Goal: Go to known website: Go to known website

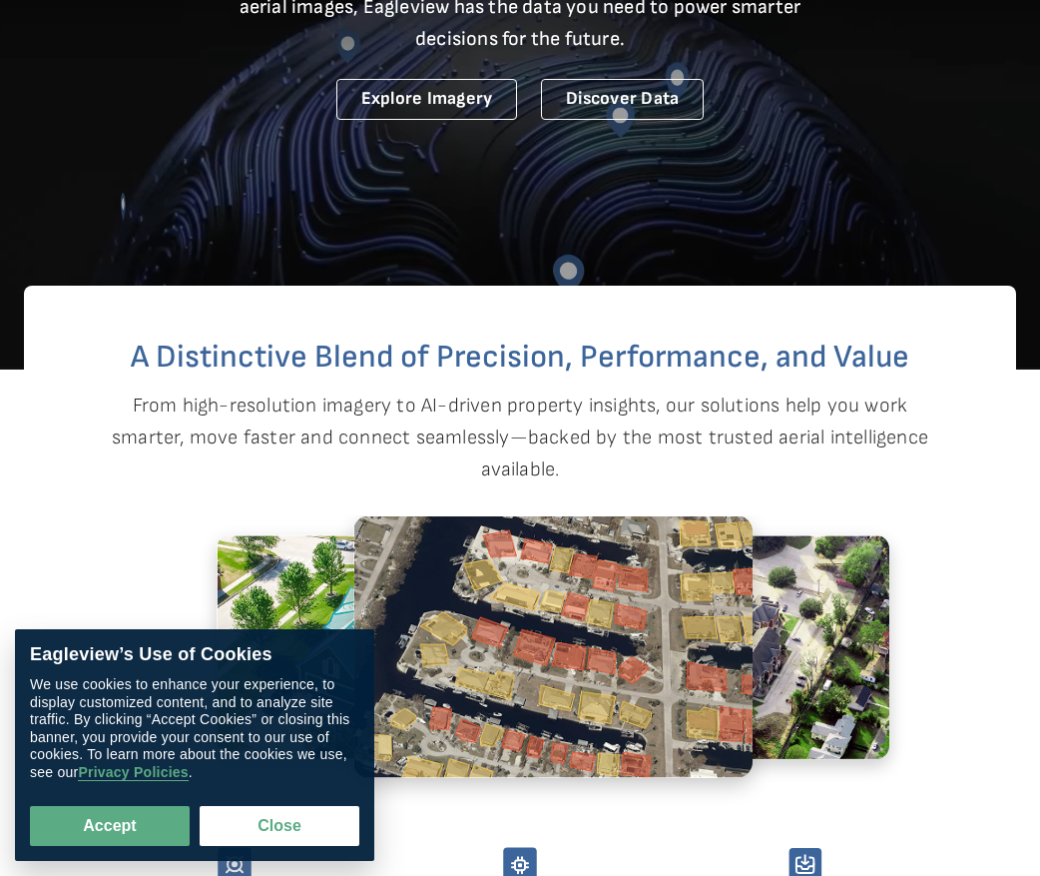
scroll to position [399, 0]
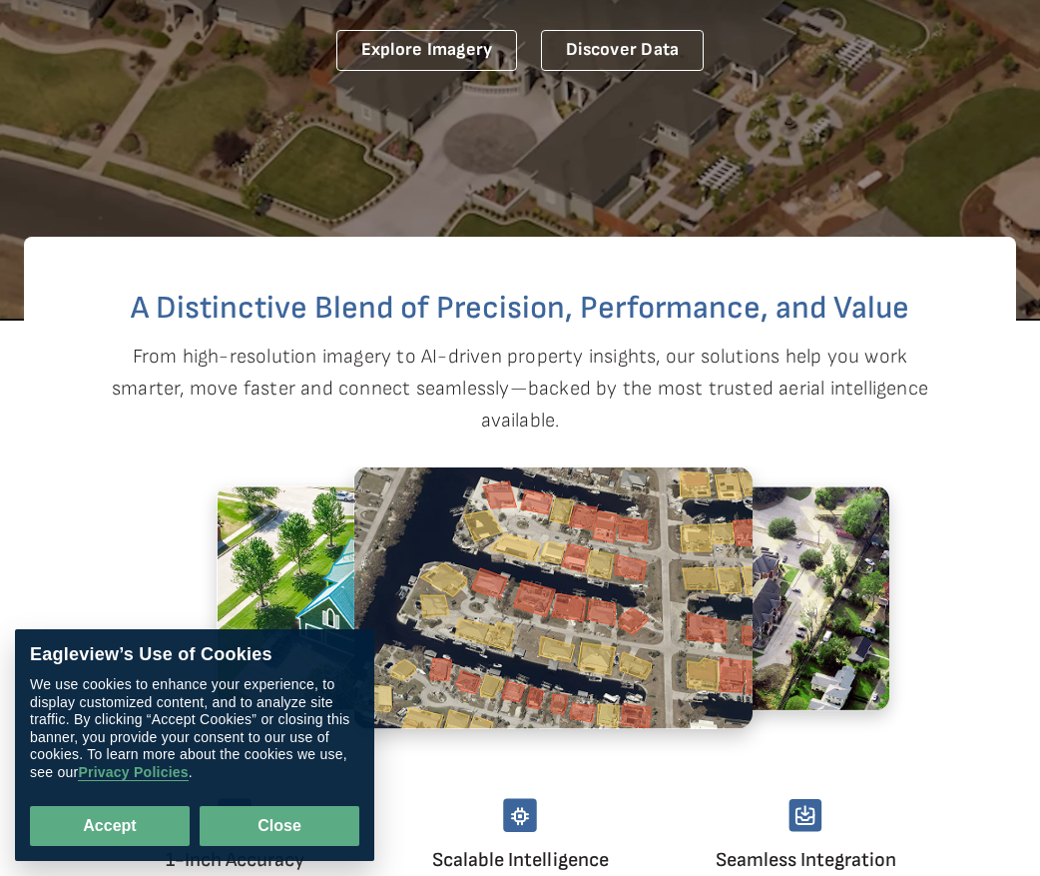
click at [290, 832] on button "Close" at bounding box center [280, 826] width 160 height 40
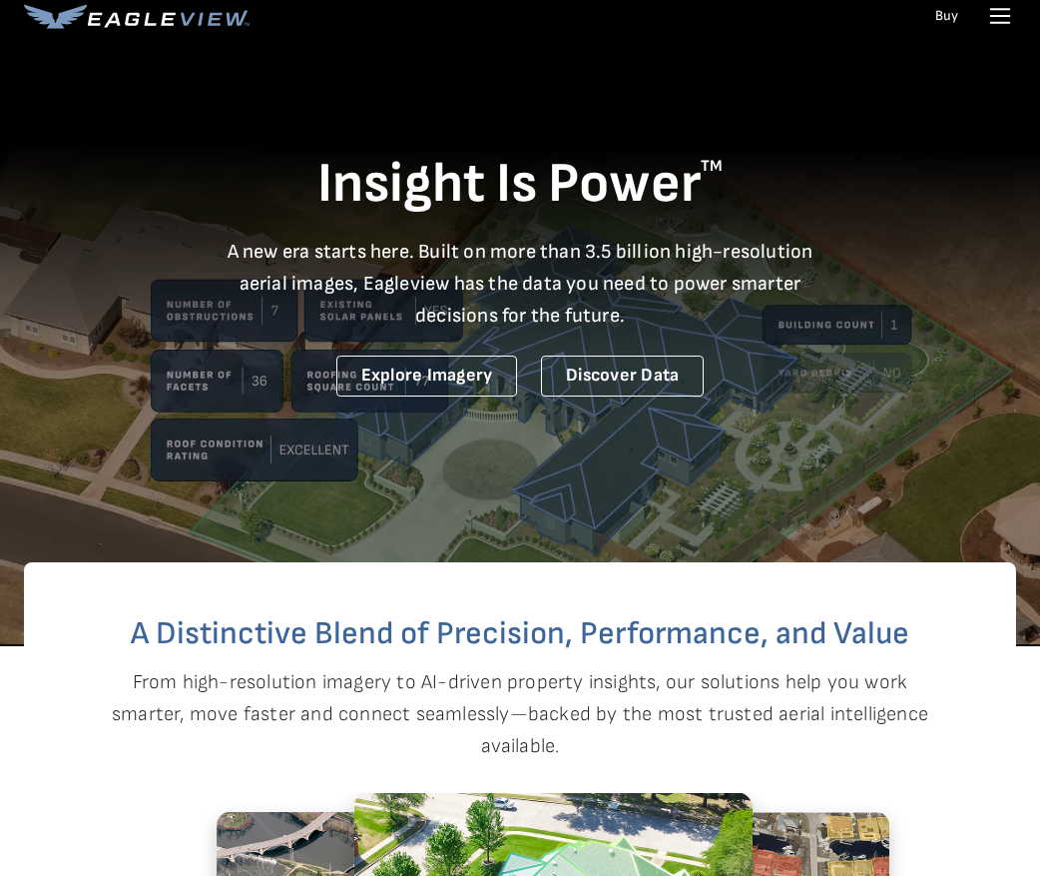
scroll to position [0, 0]
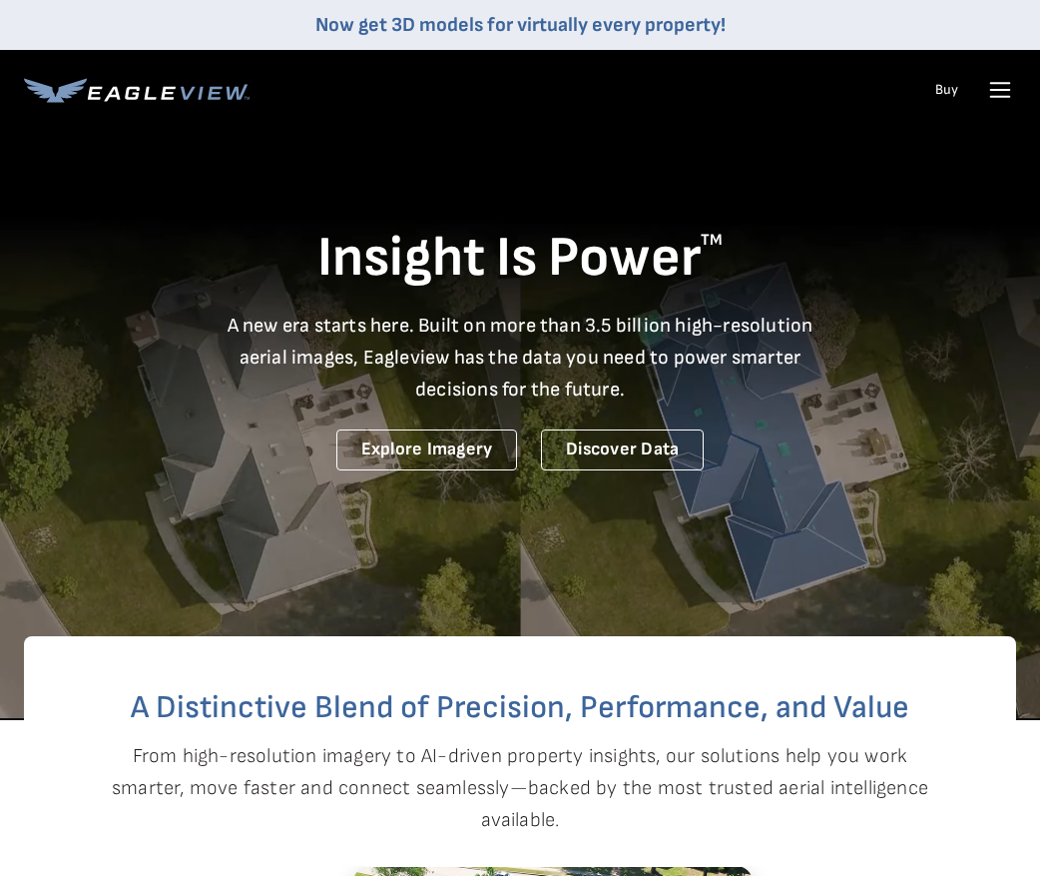
click at [160, 90] on icon at bounding box center [137, 90] width 226 height 25
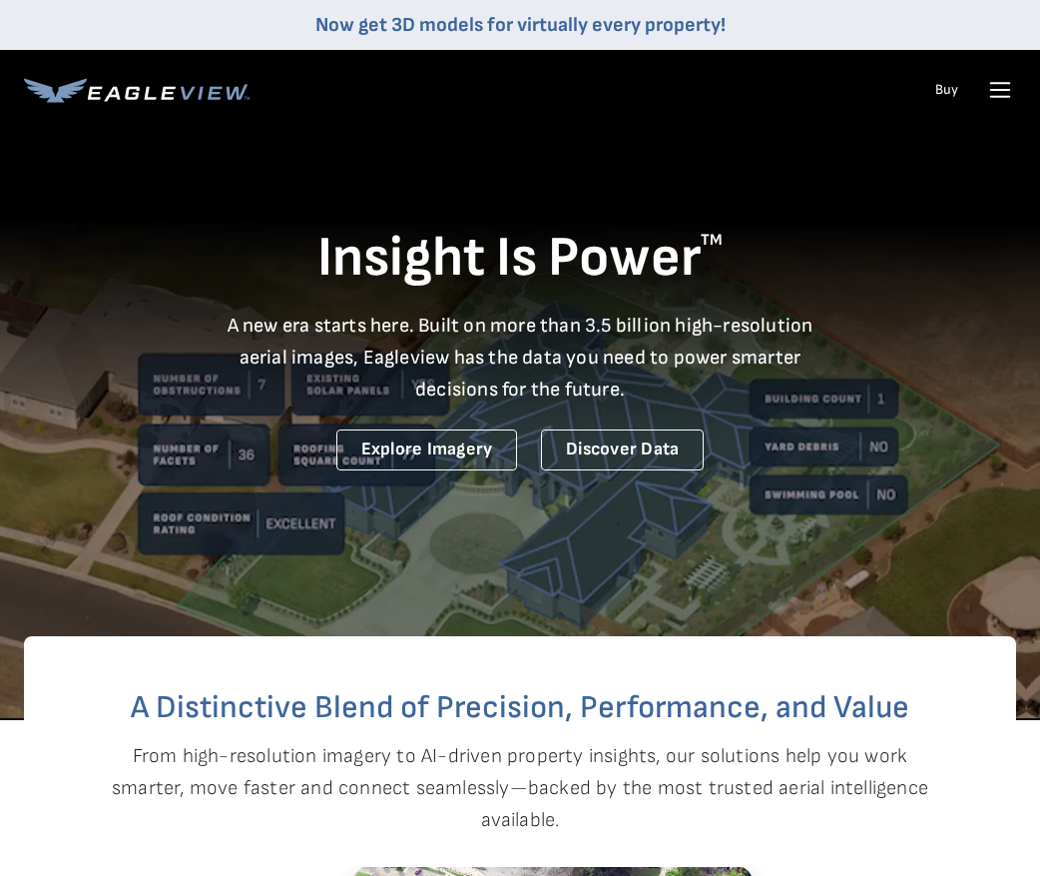
click at [1004, 82] on icon at bounding box center [1001, 90] width 32 height 32
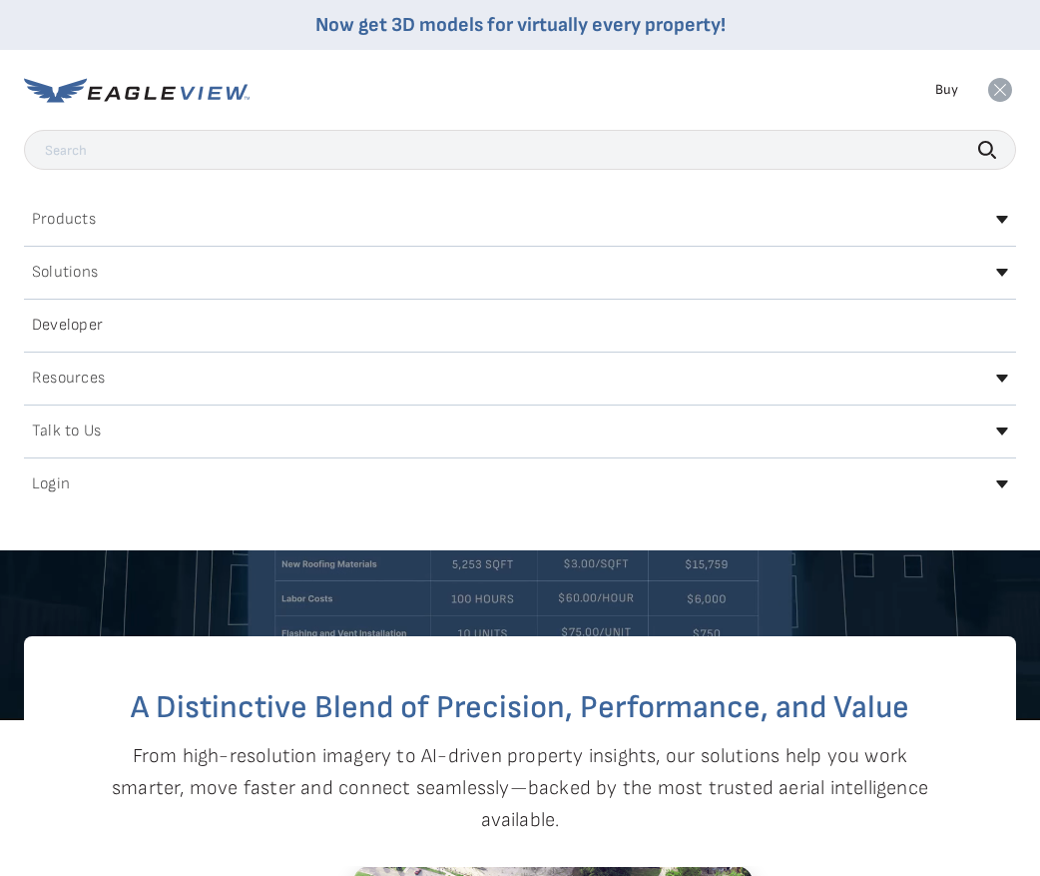
click at [47, 479] on h2 "Login" at bounding box center [51, 484] width 38 height 16
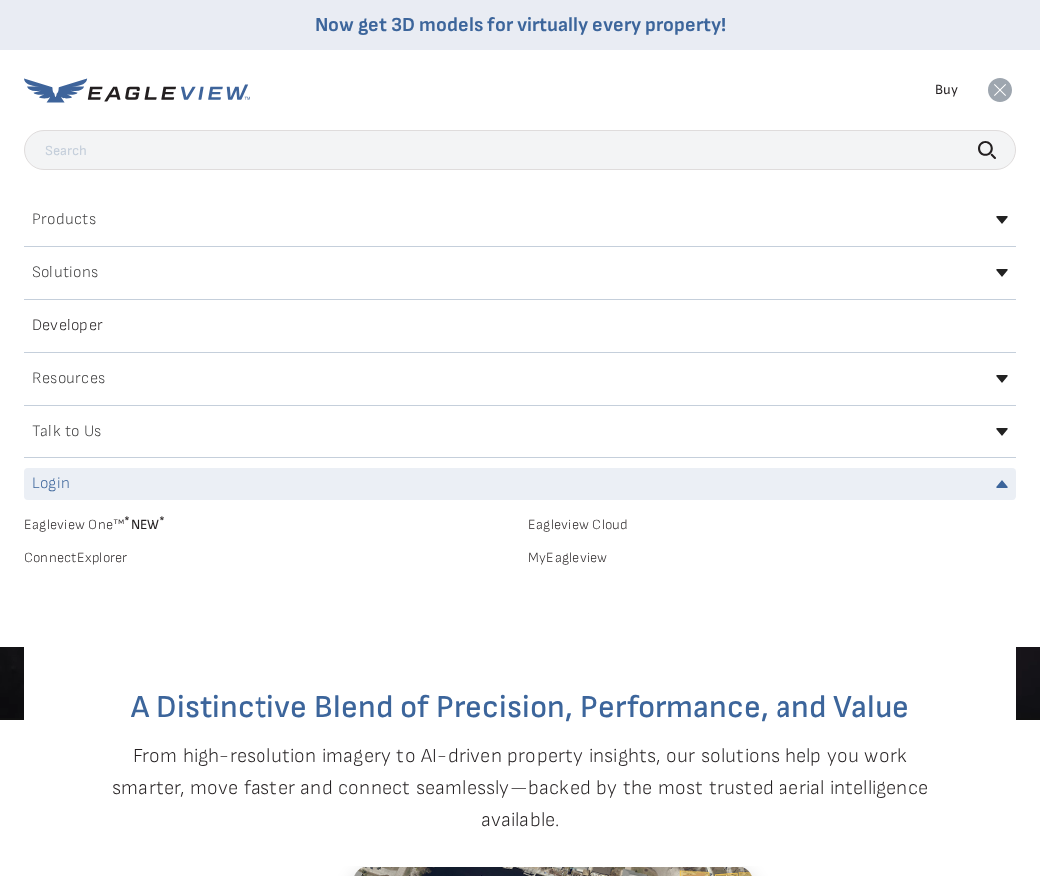
click at [581, 559] on link "MyEagleview" at bounding box center [772, 558] width 488 height 18
